Goal: Transaction & Acquisition: Purchase product/service

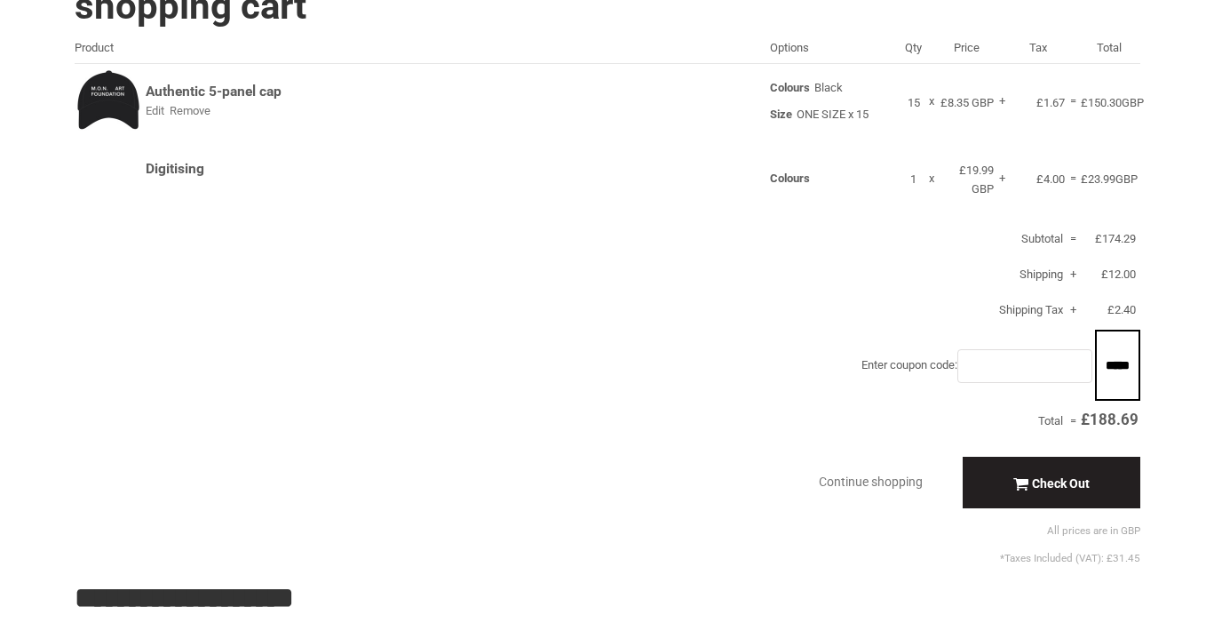
scroll to position [15, 0]
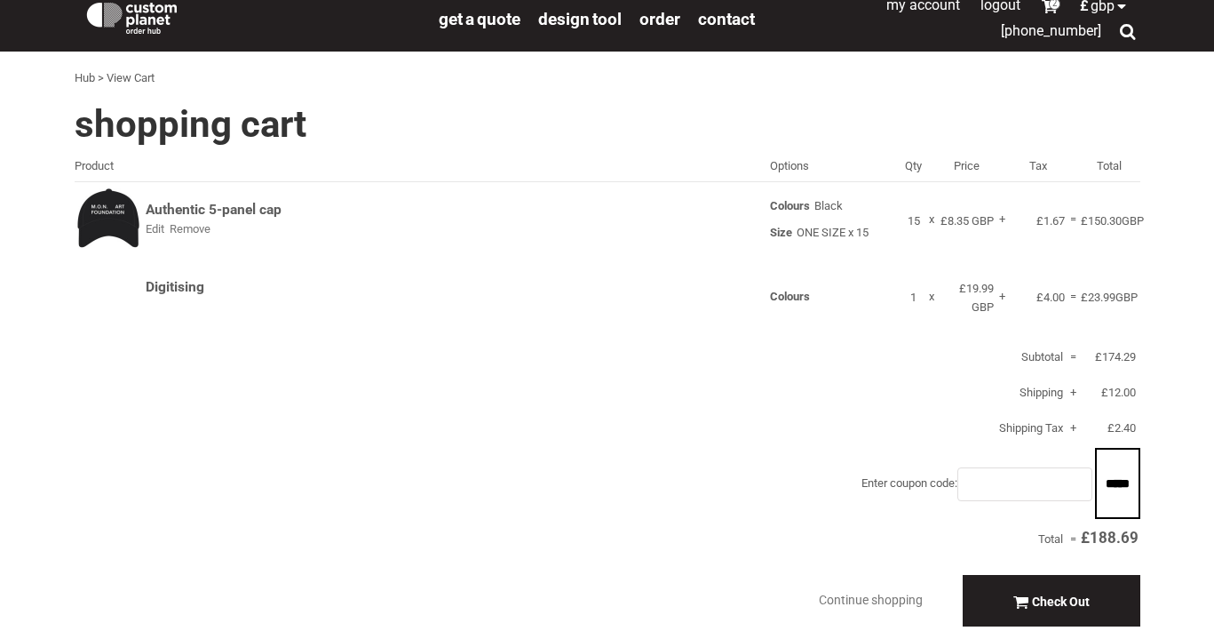
click at [258, 216] on div "Authentic 5-panel cap" at bounding box center [215, 210] width 139 height 19
click at [70, 233] on div "Shopping Cart Product Options Qty Price Tax Total Authentic 5-panel cap Edit Re…" at bounding box center [602, 392] width 1077 height 595
click at [110, 231] on div "Authentic 5-panel cap Edit Remove Colours Black Size ONE SIZE x 15 Qty 15 x Uni…" at bounding box center [608, 221] width 1066 height 58
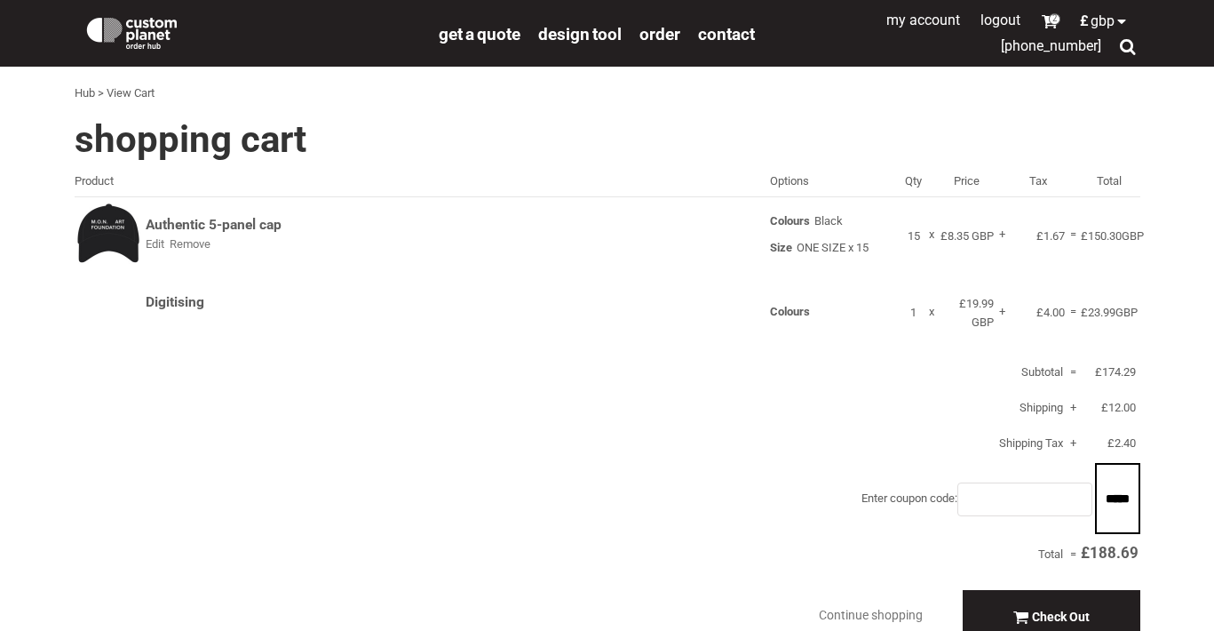
click at [239, 215] on div "Authentic 5-panel cap Edit Remove Colours Black Size ONE SIZE x 15 Qty 15 x Uni…" at bounding box center [608, 236] width 1066 height 58
click at [234, 234] on div "Authentic 5-panel cap" at bounding box center [215, 225] width 139 height 19
click at [187, 290] on div "Digitising Colours Qty 1 x Unit Price £19.99 GBP + Tax £4.00 = Total £ 23.99 GBP" at bounding box center [608, 313] width 1066 height 47
click at [187, 296] on div "Digitising" at bounding box center [176, 302] width 61 height 19
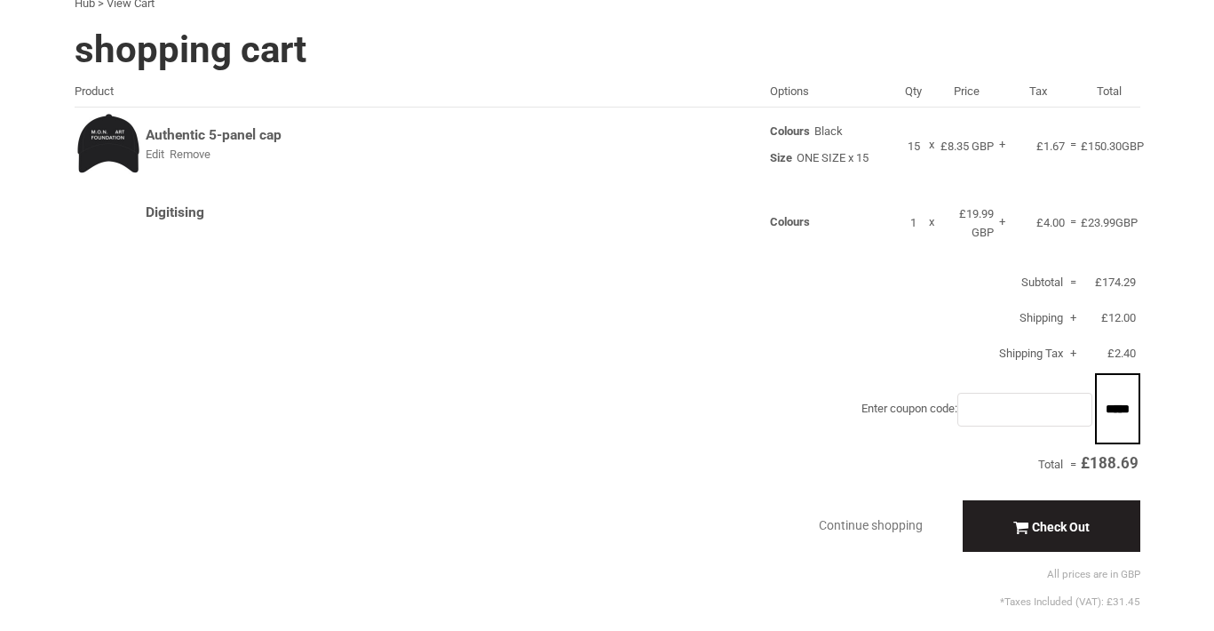
scroll to position [96, 0]
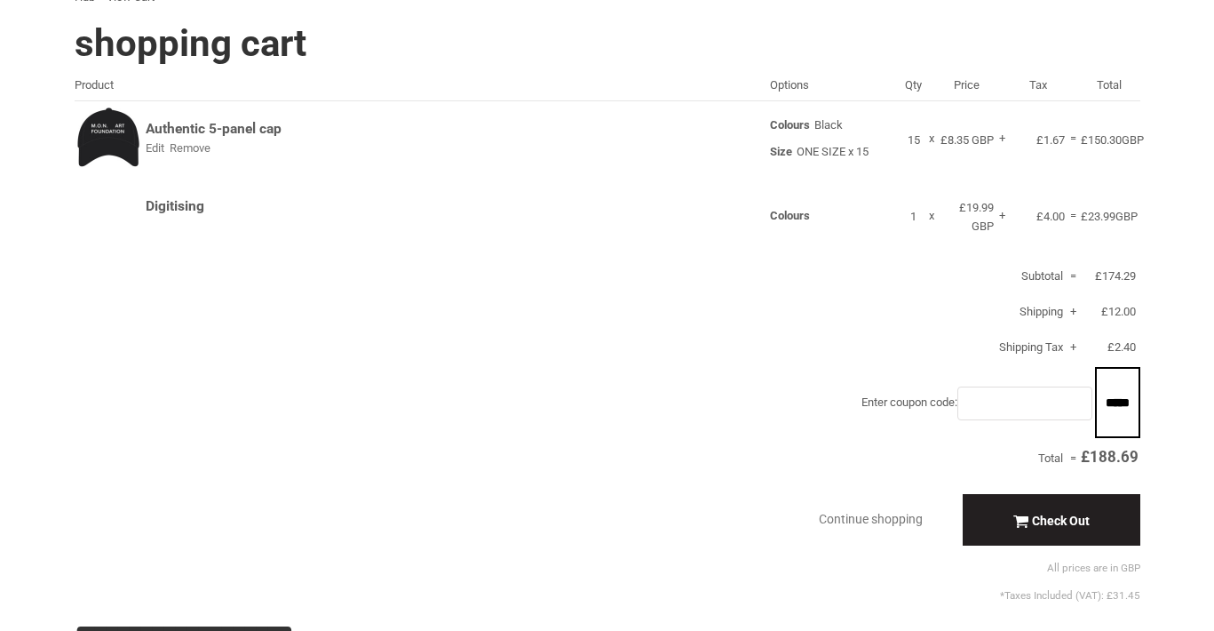
click at [235, 130] on div "Authentic 5-panel cap" at bounding box center [215, 129] width 139 height 19
click at [49, 115] on div "Shopping Cart Product Options Qty Price Tax Total Authentic 5-panel cap Edit Re…" at bounding box center [607, 317] width 1193 height 585
click at [108, 132] on div "Authentic 5-panel cap Edit Remove Colours Black Size ONE SIZE x 15 Qty 15 x Uni…" at bounding box center [608, 140] width 1066 height 58
click at [166, 203] on div "Digitising" at bounding box center [176, 206] width 61 height 19
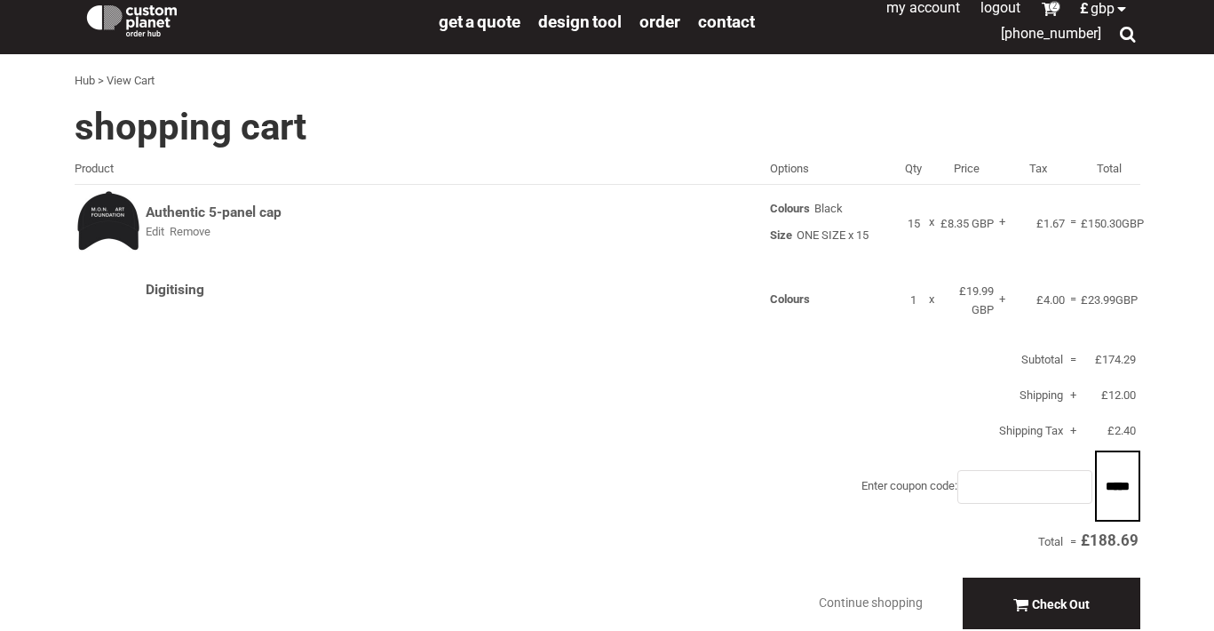
scroll to position [0, 0]
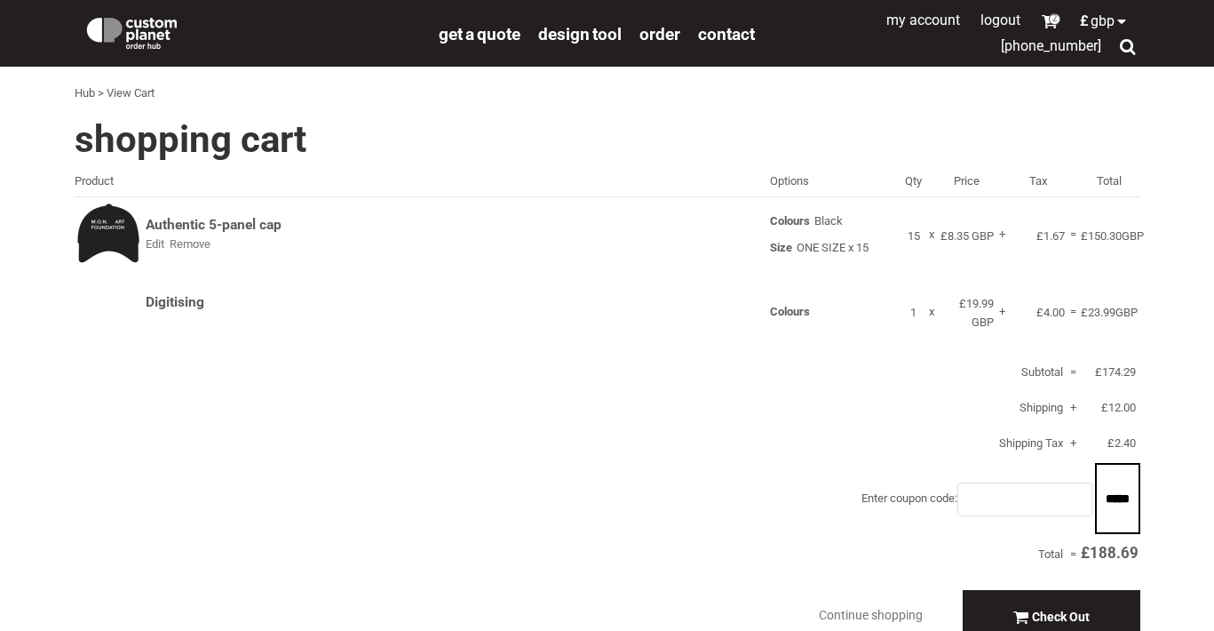
click at [139, 91] on div "View Cart" at bounding box center [131, 93] width 48 height 19
click at [103, 153] on h1 "Shopping Cart" at bounding box center [608, 139] width 1066 height 37
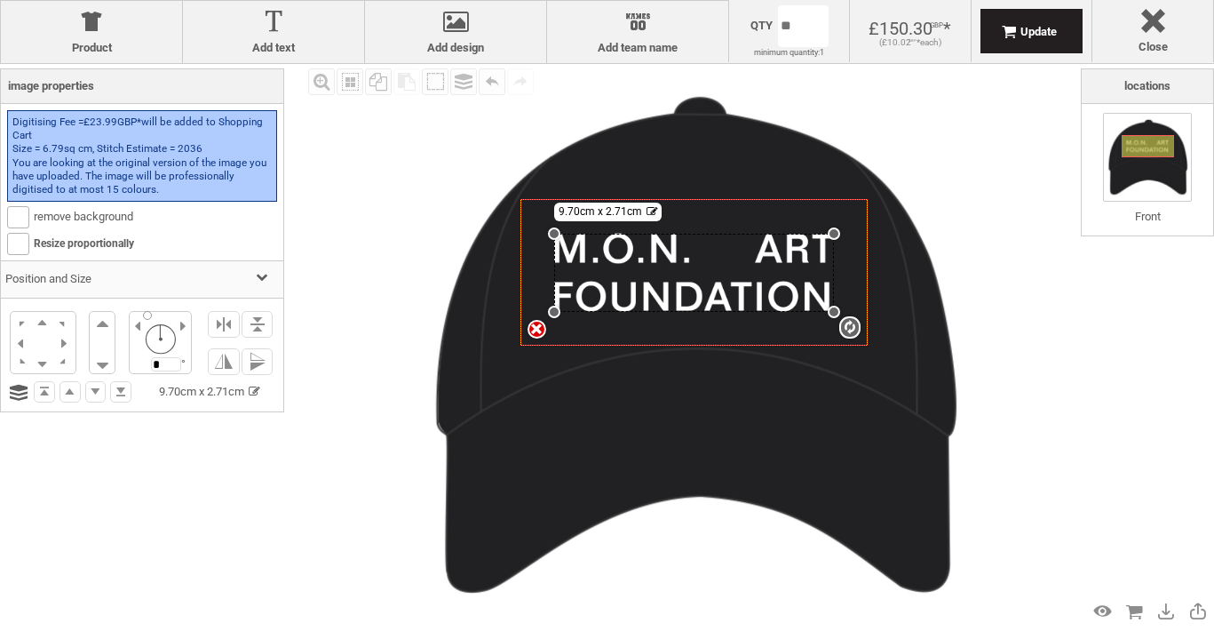
click at [1085, 413] on div "Locations Front OK" at bounding box center [1147, 333] width 133 height 531
click at [862, 346] on img at bounding box center [692, 346] width 564 height 564
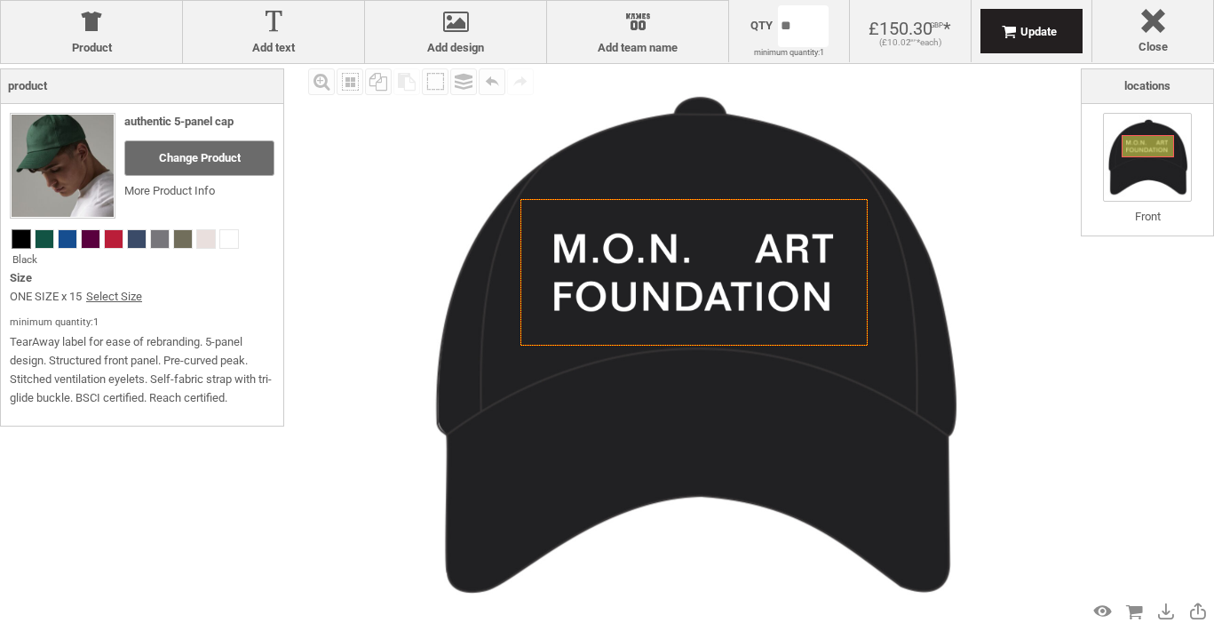
drag, startPoint x: 274, startPoint y: 421, endPoint x: 292, endPoint y: 437, distance: 23.9
click at [291, 436] on div "Product Product Add text Add text Add design Add design Names Add team name Add…" at bounding box center [607, 315] width 1214 height 631
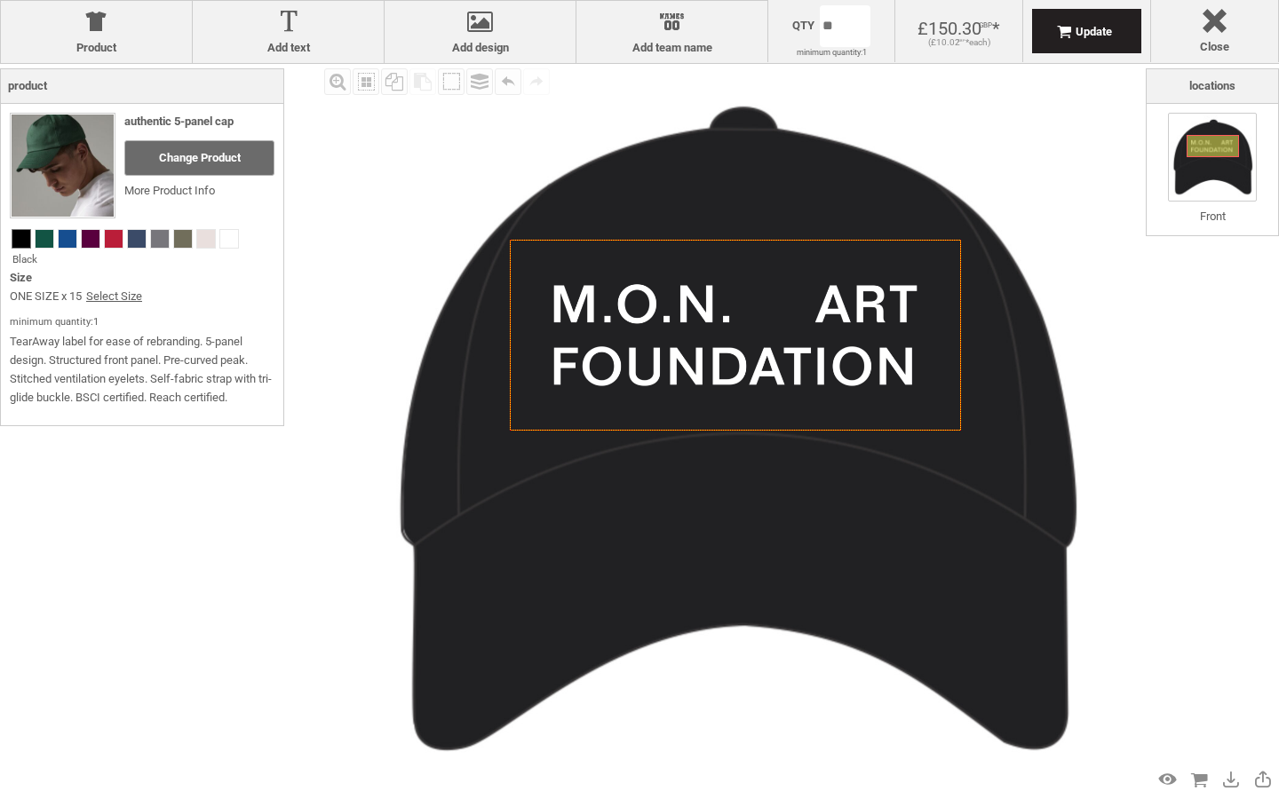
click at [416, 186] on img at bounding box center [733, 430] width 733 height 733
click at [714, 210] on img at bounding box center [733, 430] width 733 height 733
click at [983, 139] on img at bounding box center [733, 430] width 733 height 733
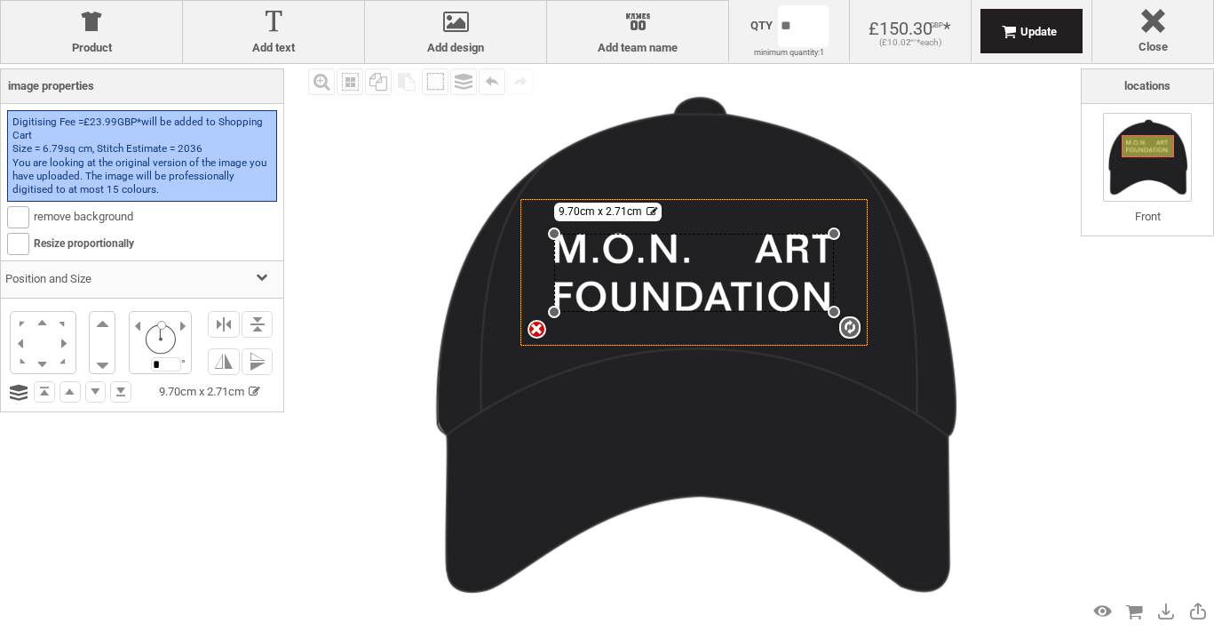
click at [752, 247] on div "settings 9.70cm x 2.71cm" at bounding box center [693, 273] width 279 height 78
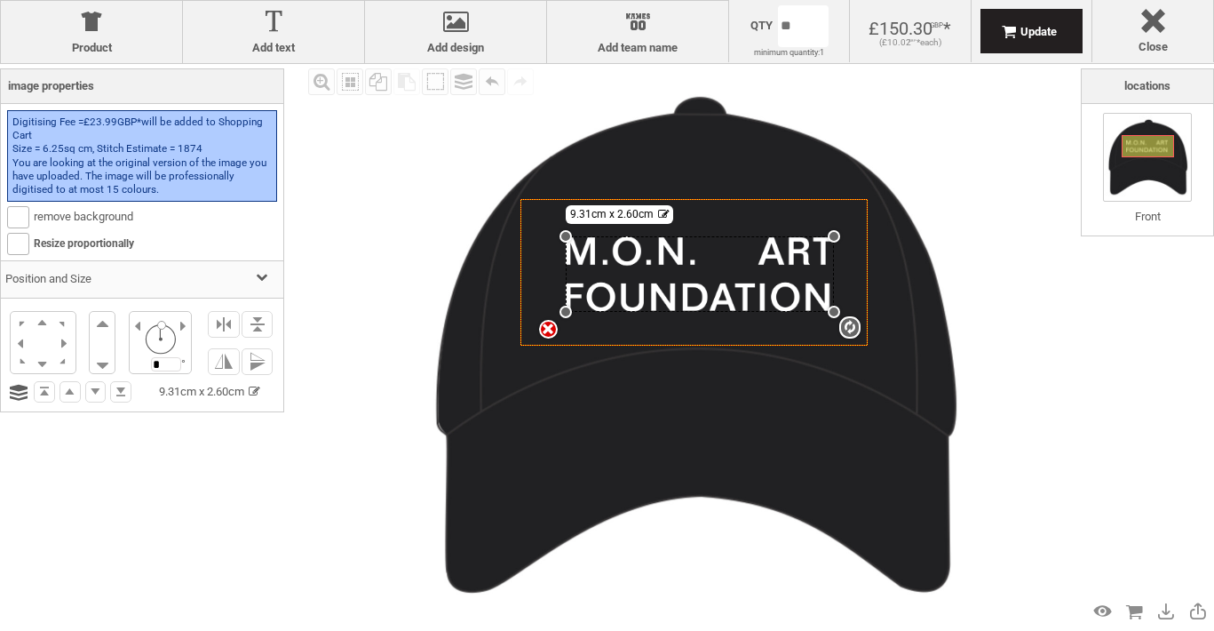
drag, startPoint x: 556, startPoint y: 233, endPoint x: 570, endPoint y: 235, distance: 14.5
click at [570, 236] on div "settings 9.31cm x 2.60cm" at bounding box center [699, 273] width 267 height 75
click at [1006, 302] on div "Fill Background Zoom in Zoom out Select All Copy All Selected Paste Off On Grou…" at bounding box center [692, 346] width 777 height 564
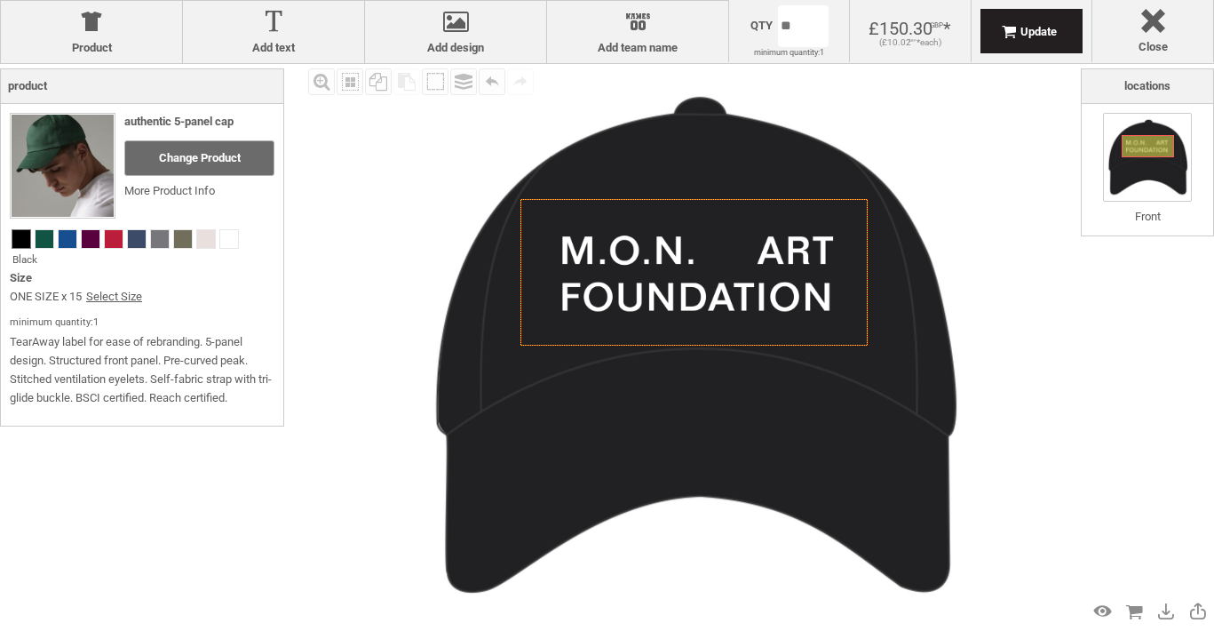
click at [828, 141] on img at bounding box center [692, 346] width 564 height 564
click at [962, 136] on img at bounding box center [692, 346] width 564 height 564
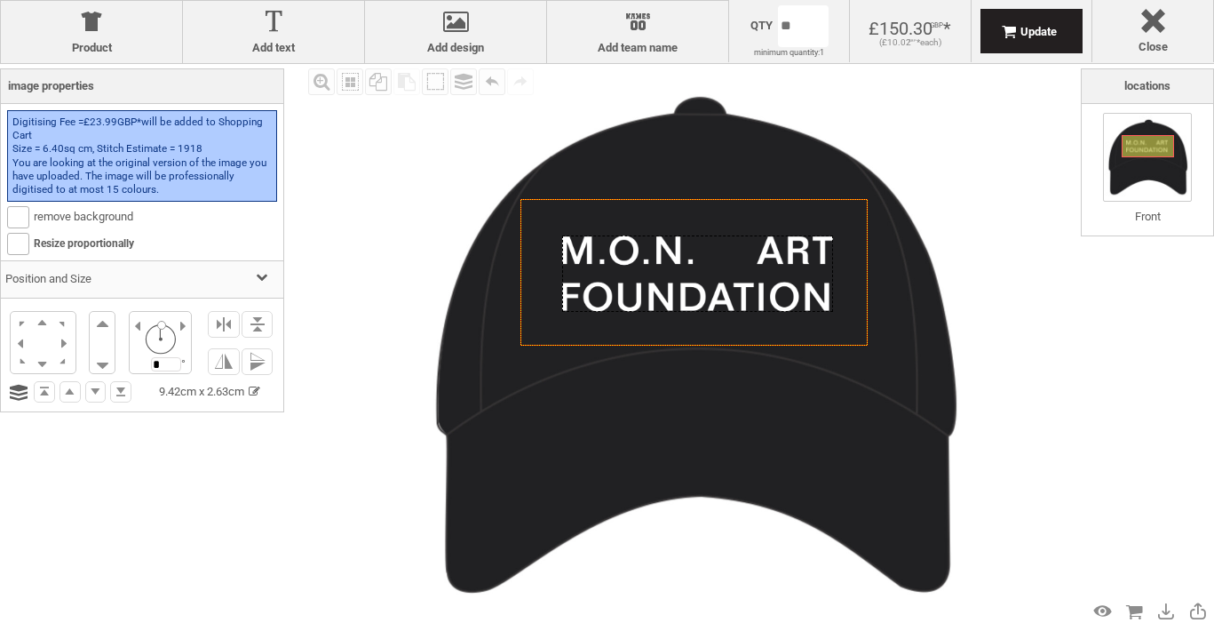
click at [819, 292] on div at bounding box center [697, 273] width 271 height 76
click at [982, 358] on div "Fill Background Zoom in Zoom out Select All Copy All Selected Paste Off On Grou…" at bounding box center [692, 346] width 777 height 564
